Goal: Task Accomplishment & Management: Use online tool/utility

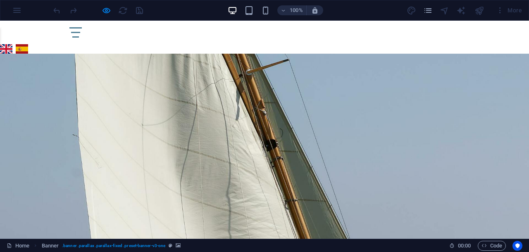
click at [46, 89] on div at bounding box center [264, 163] width 529 height 218
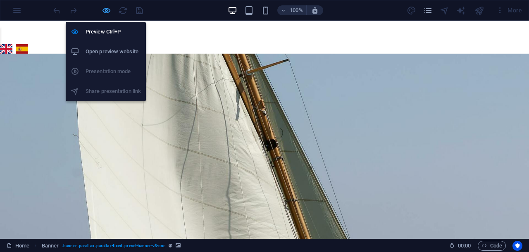
click at [104, 8] on icon "button" at bounding box center [107, 11] width 10 height 10
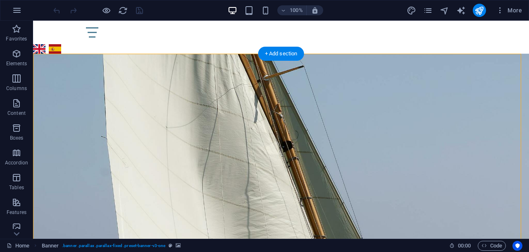
click at [73, 119] on figure at bounding box center [281, 163] width 496 height 218
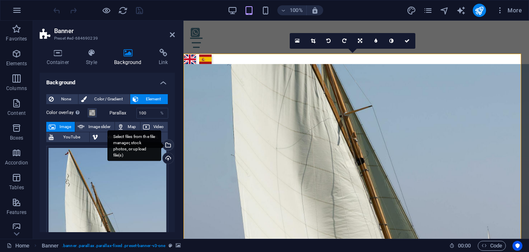
click at [161, 143] on div "Select files from the file manager, stock photos, or upload file(s)" at bounding box center [135, 145] width 54 height 31
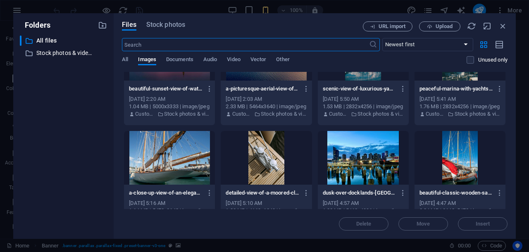
scroll to position [1344, 0]
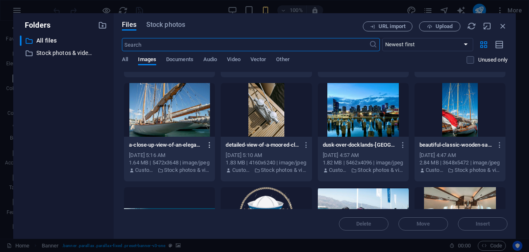
click at [209, 144] on icon "button" at bounding box center [210, 144] width 8 height 7
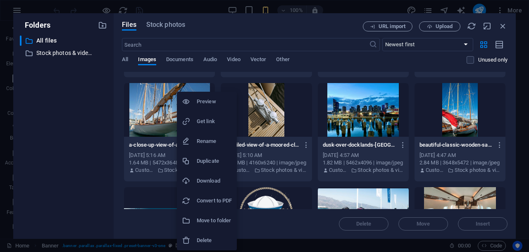
click at [207, 178] on h6 "Download" at bounding box center [214, 181] width 35 height 10
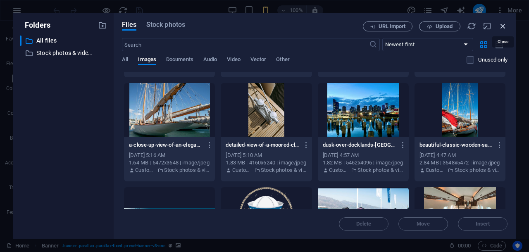
click at [503, 24] on icon "button" at bounding box center [503, 26] width 9 height 9
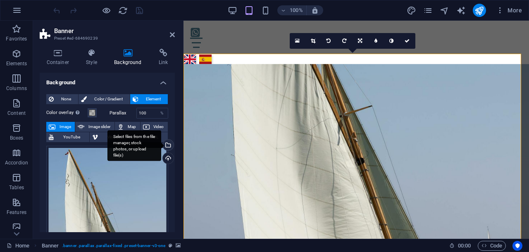
click at [168, 144] on div "Select files from the file manager, stock photos, or upload file(s)" at bounding box center [167, 146] width 12 height 12
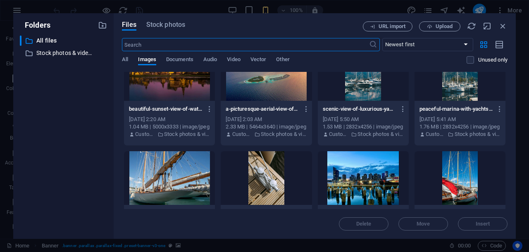
scroll to position [1328, 0]
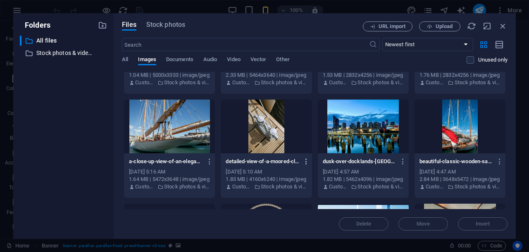
click at [304, 162] on icon "button" at bounding box center [307, 161] width 8 height 7
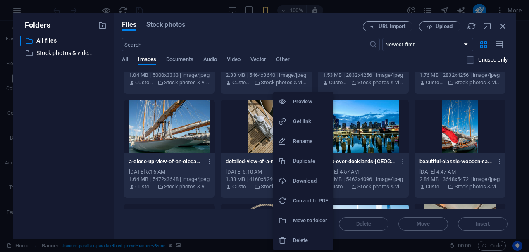
click at [315, 178] on h6 "Download" at bounding box center [310, 181] width 35 height 10
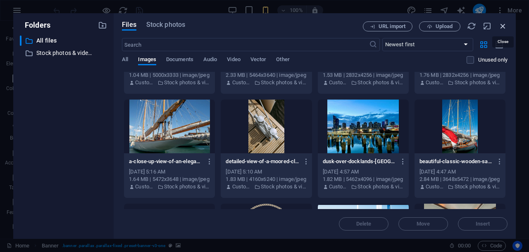
click at [505, 26] on icon "button" at bounding box center [503, 26] width 9 height 9
